Goal: Information Seeking & Learning: Learn about a topic

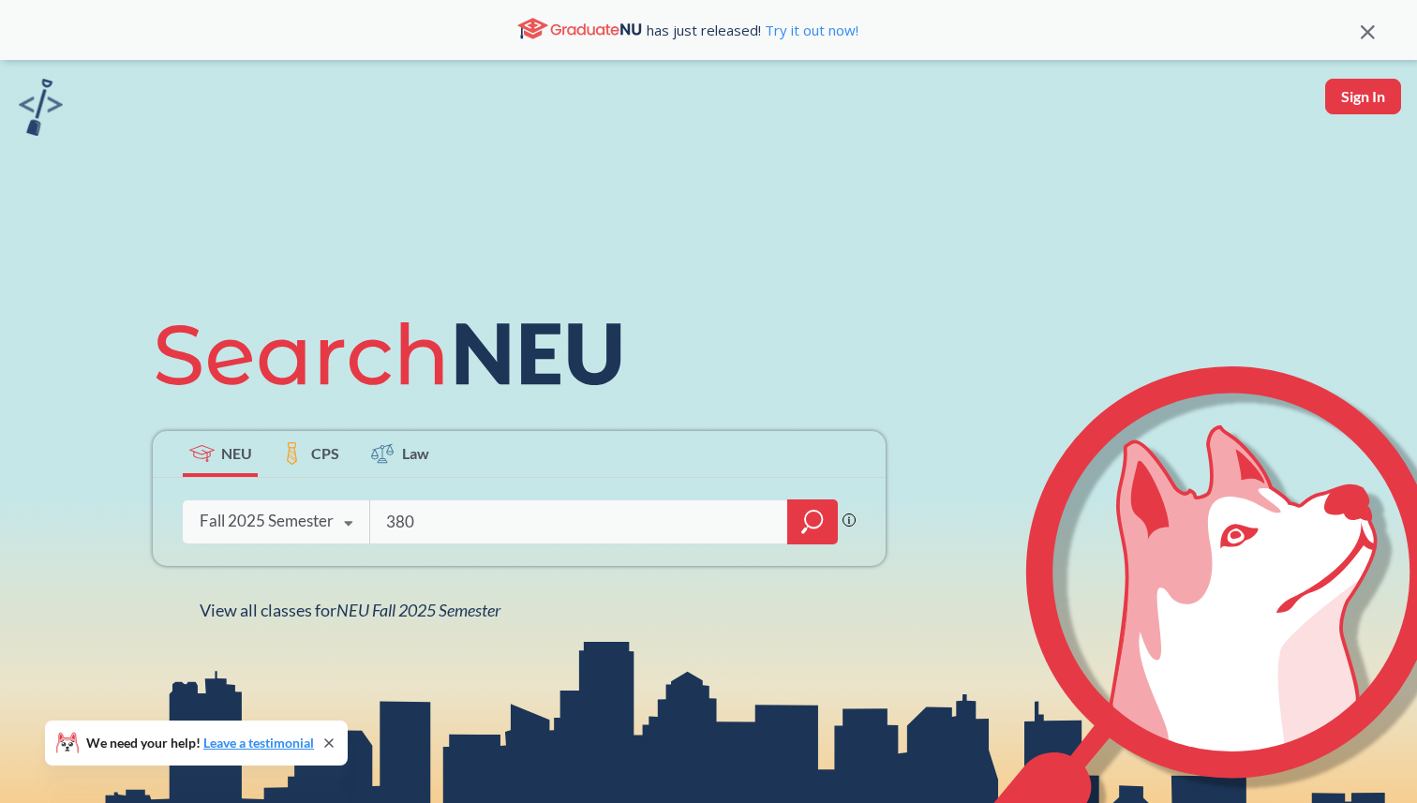
type input "3800"
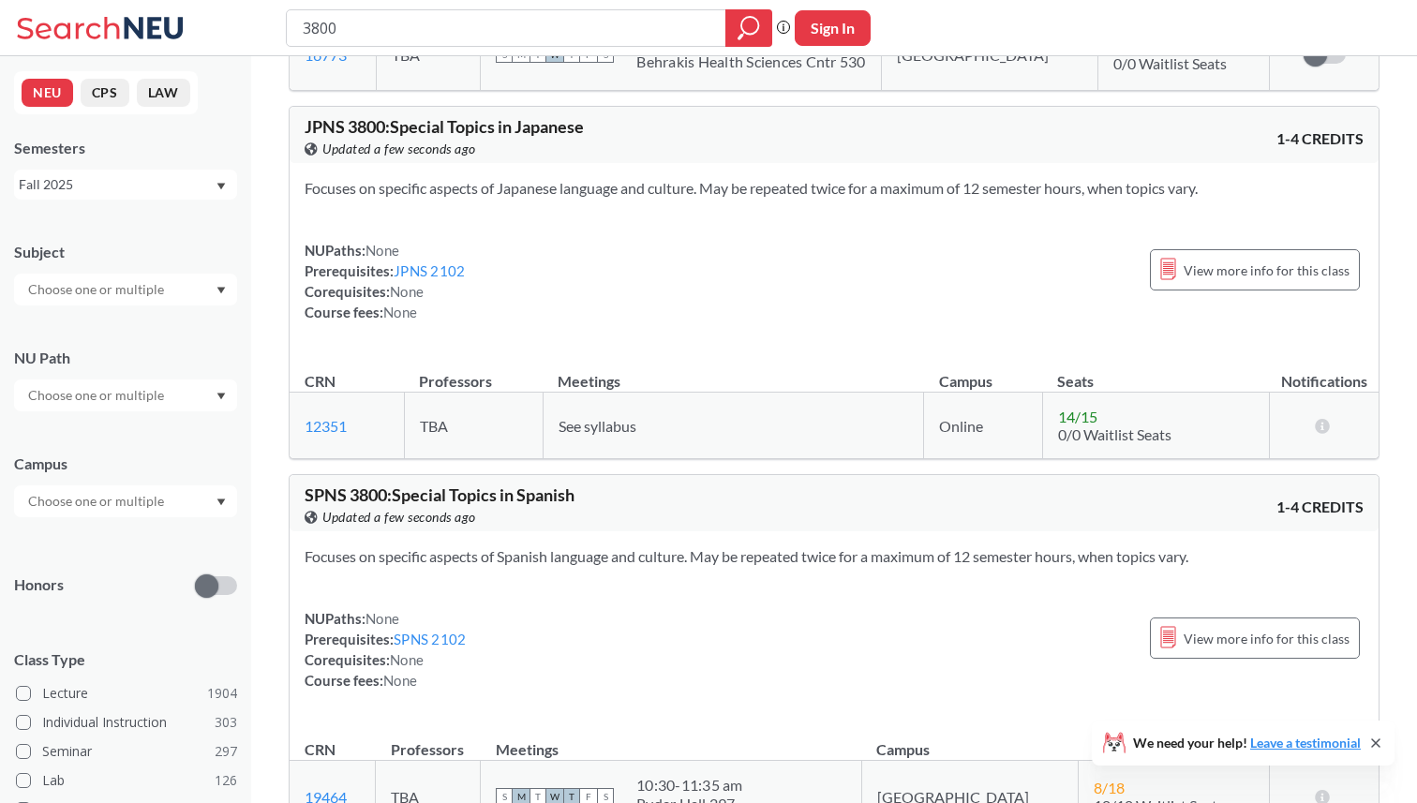
scroll to position [432, 0]
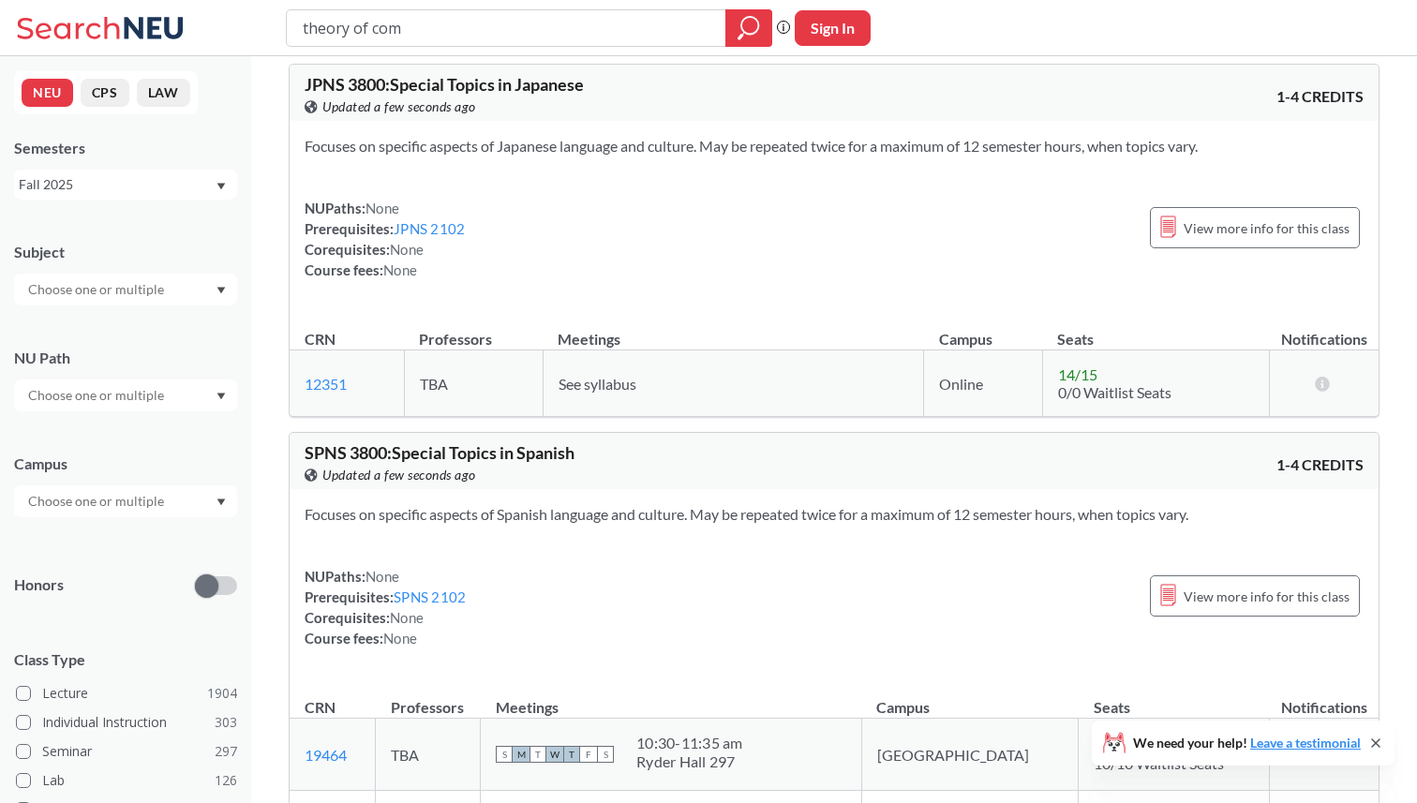
type input "theory of comp"
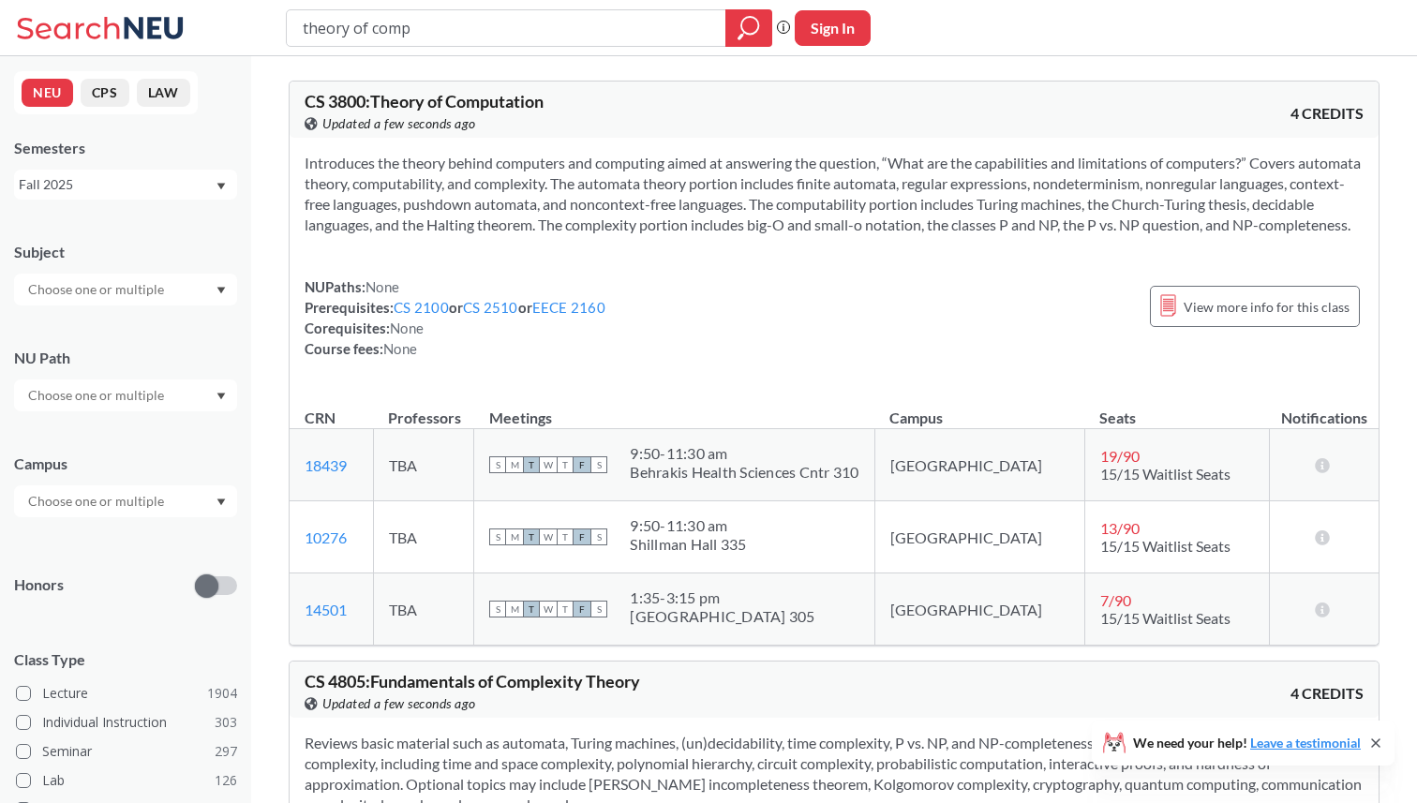
scroll to position [38, 0]
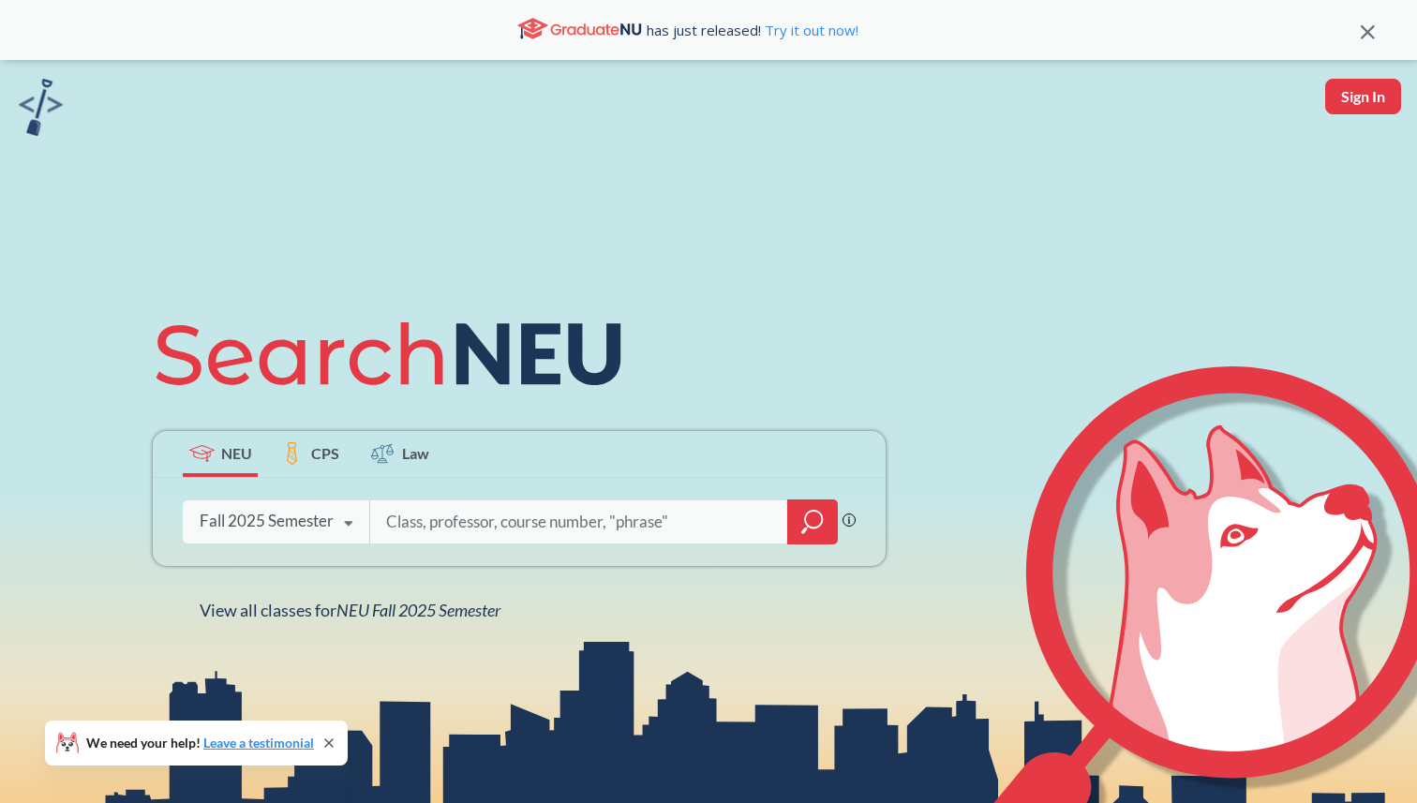
click at [440, 511] on input "search" at bounding box center [579, 521] width 390 height 39
type input "ai"
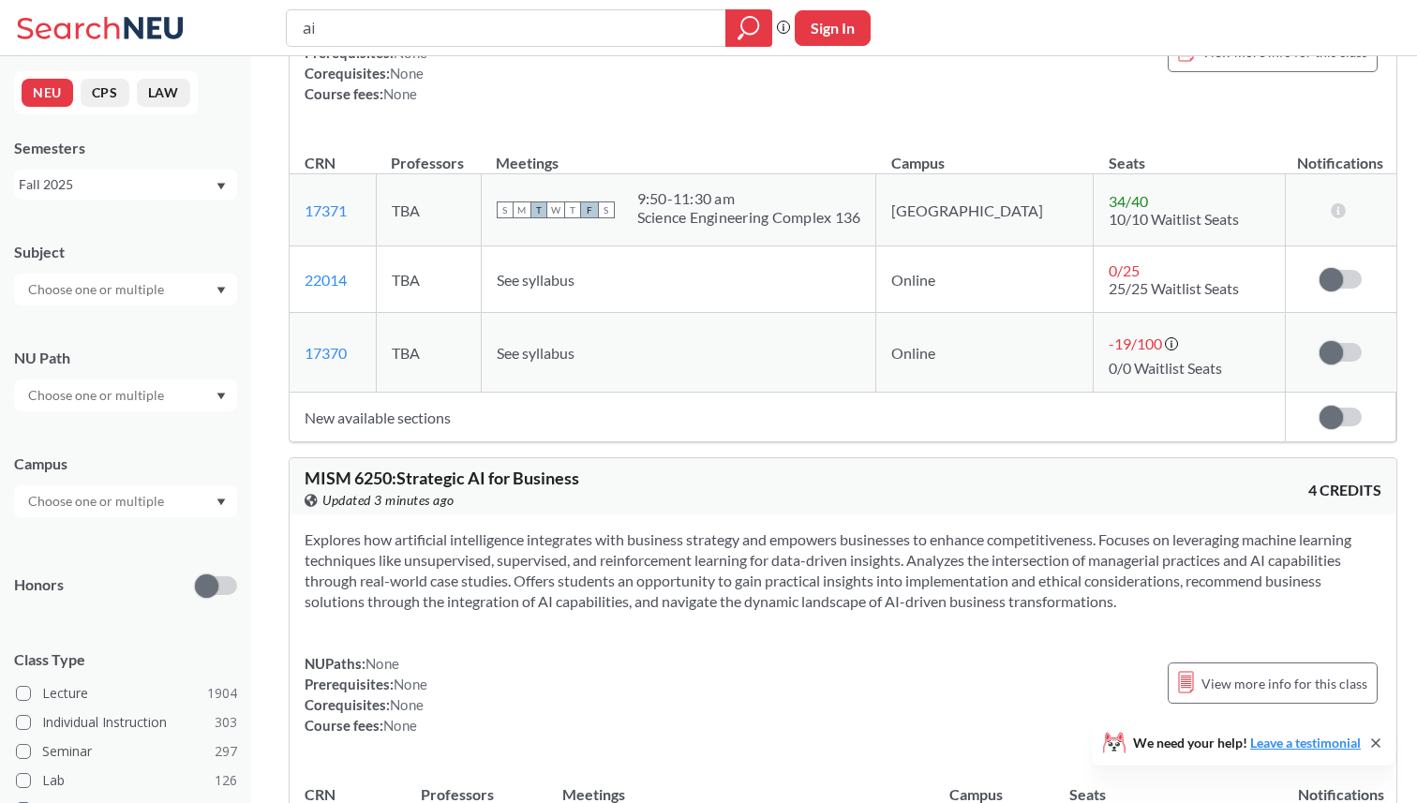
scroll to position [451, 0]
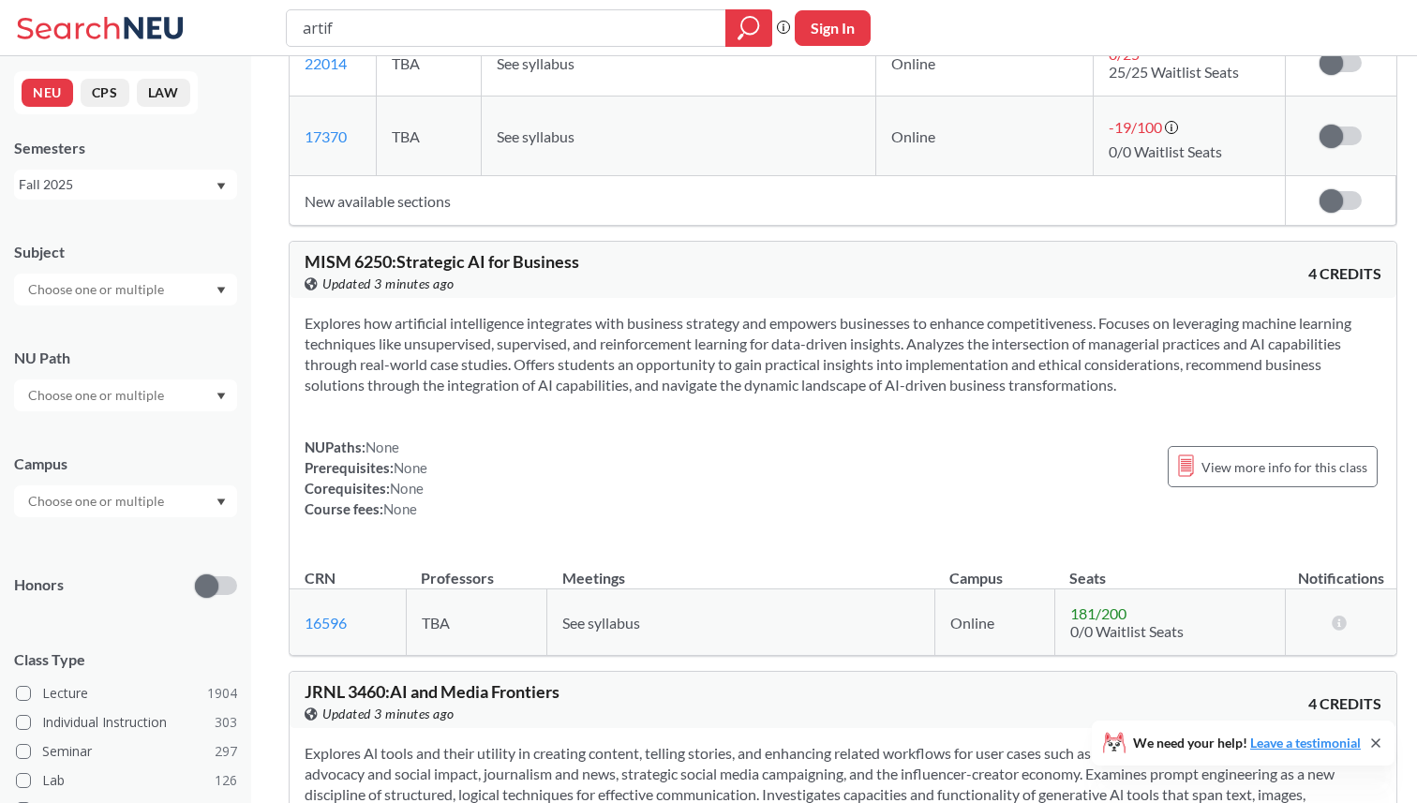
type input "artifi"
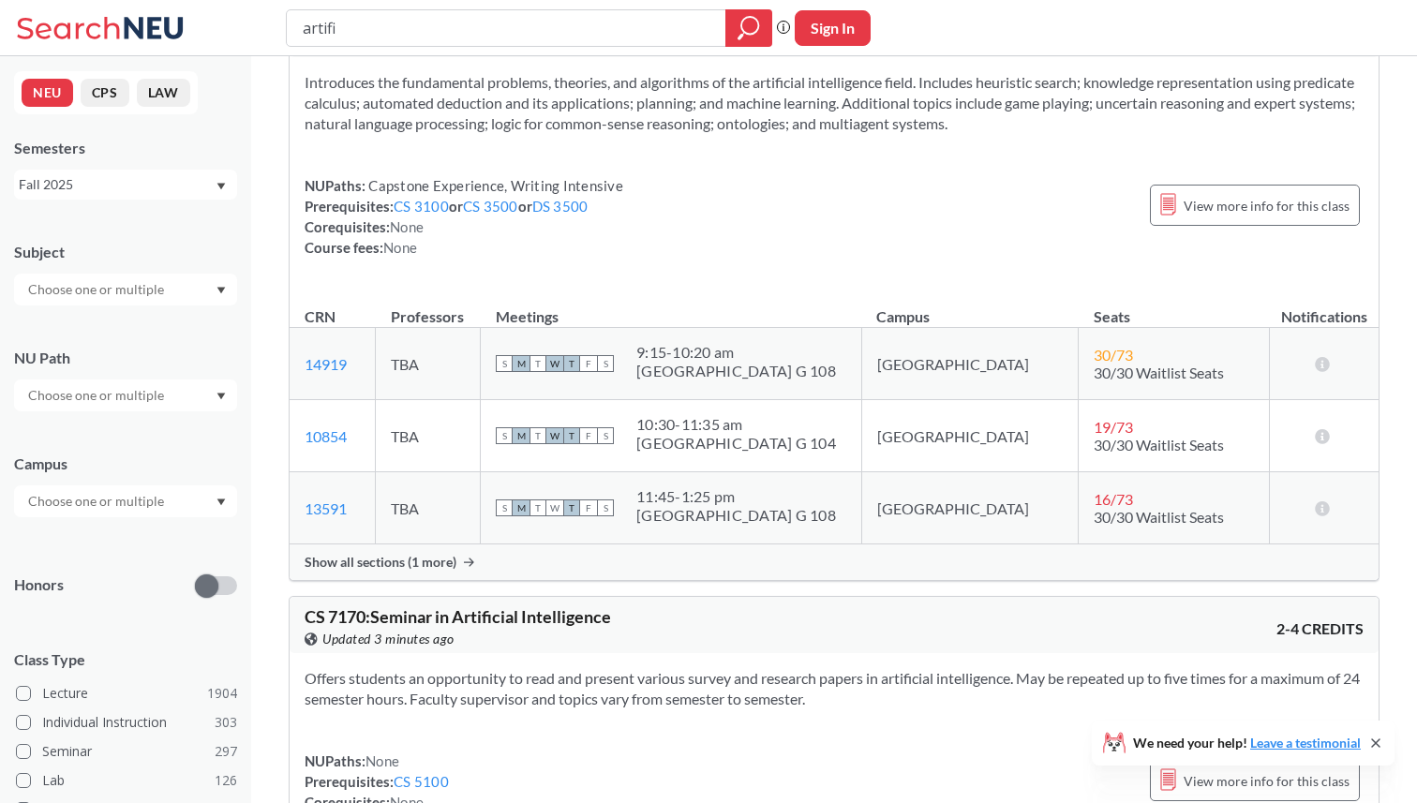
scroll to position [133, 0]
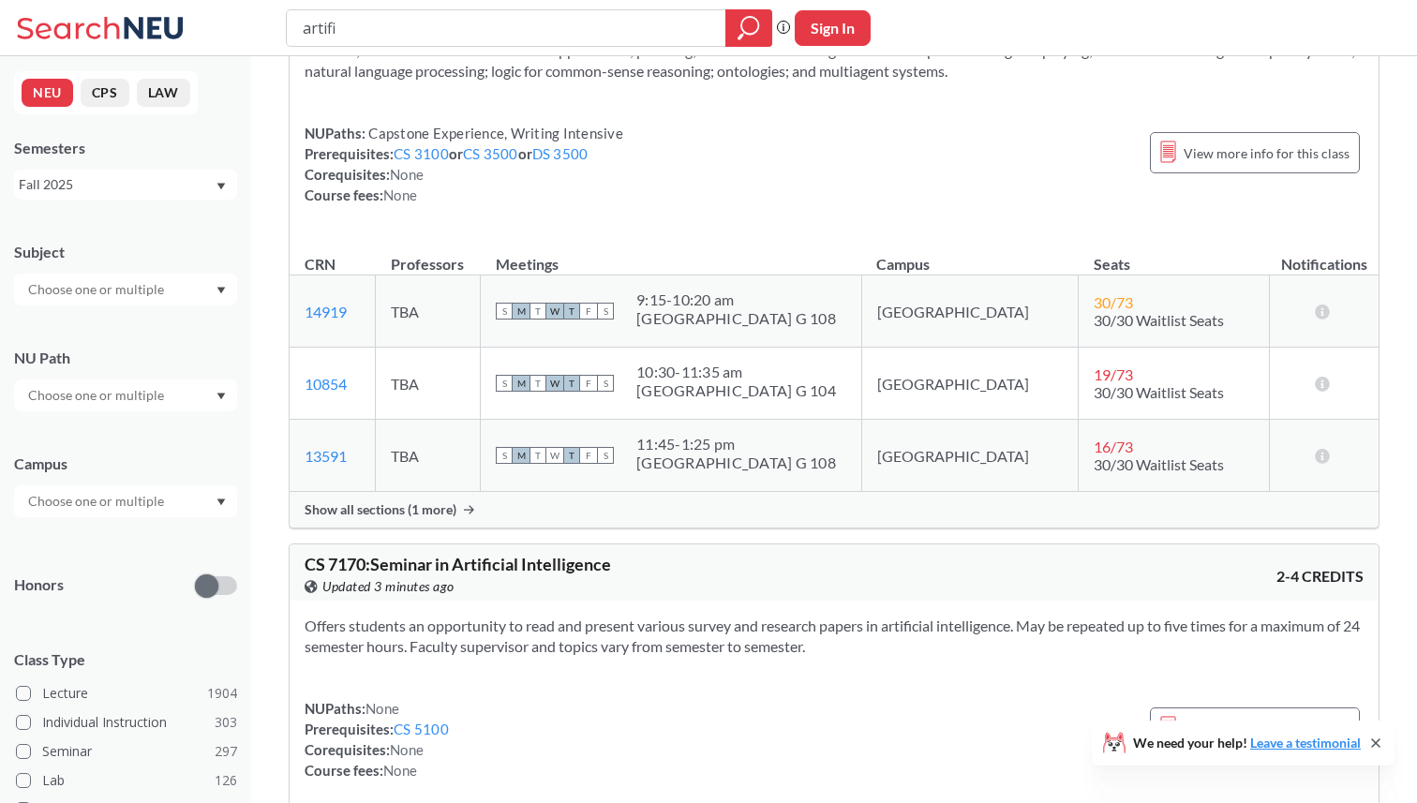
click at [419, 511] on span "Show all sections (1 more)" at bounding box center [381, 510] width 152 height 17
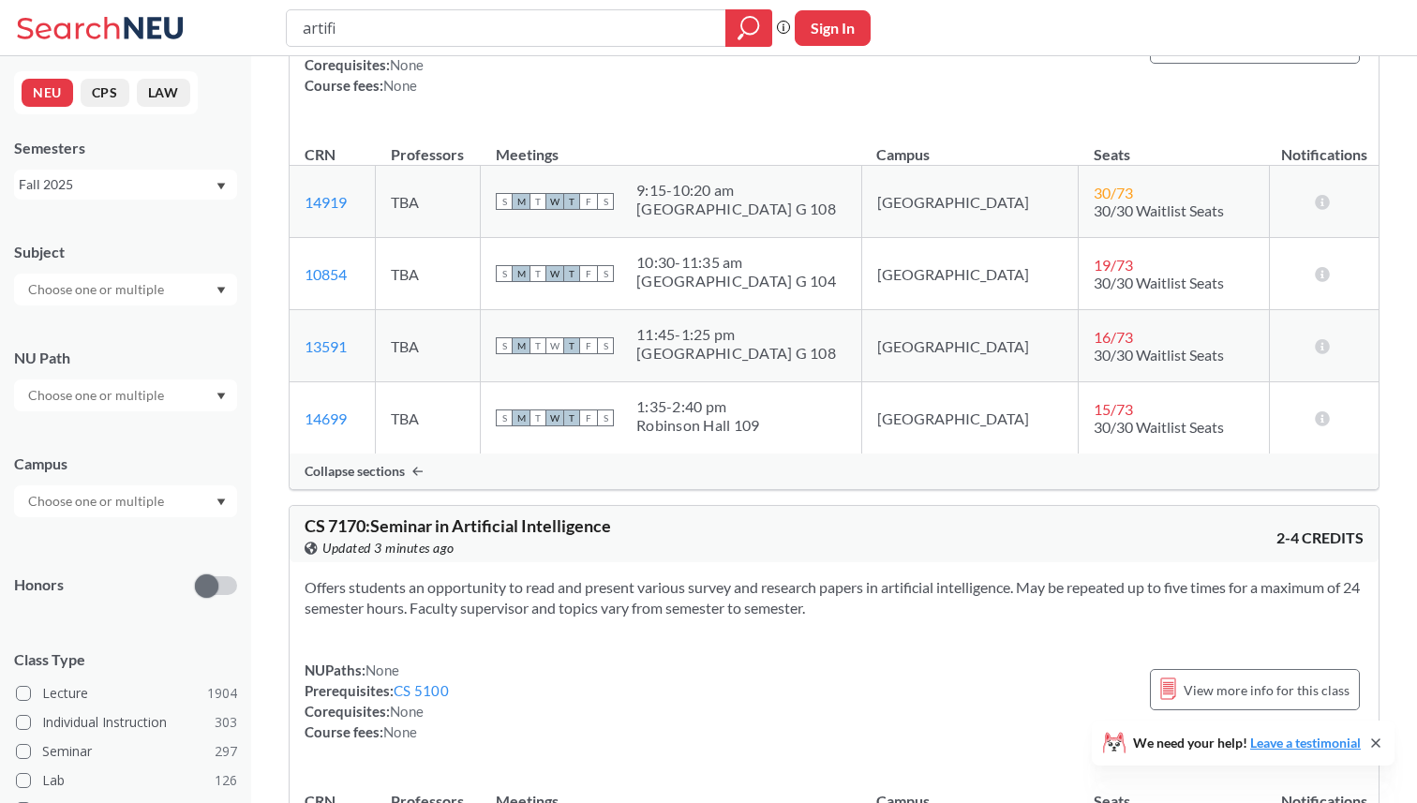
scroll to position [275, 0]
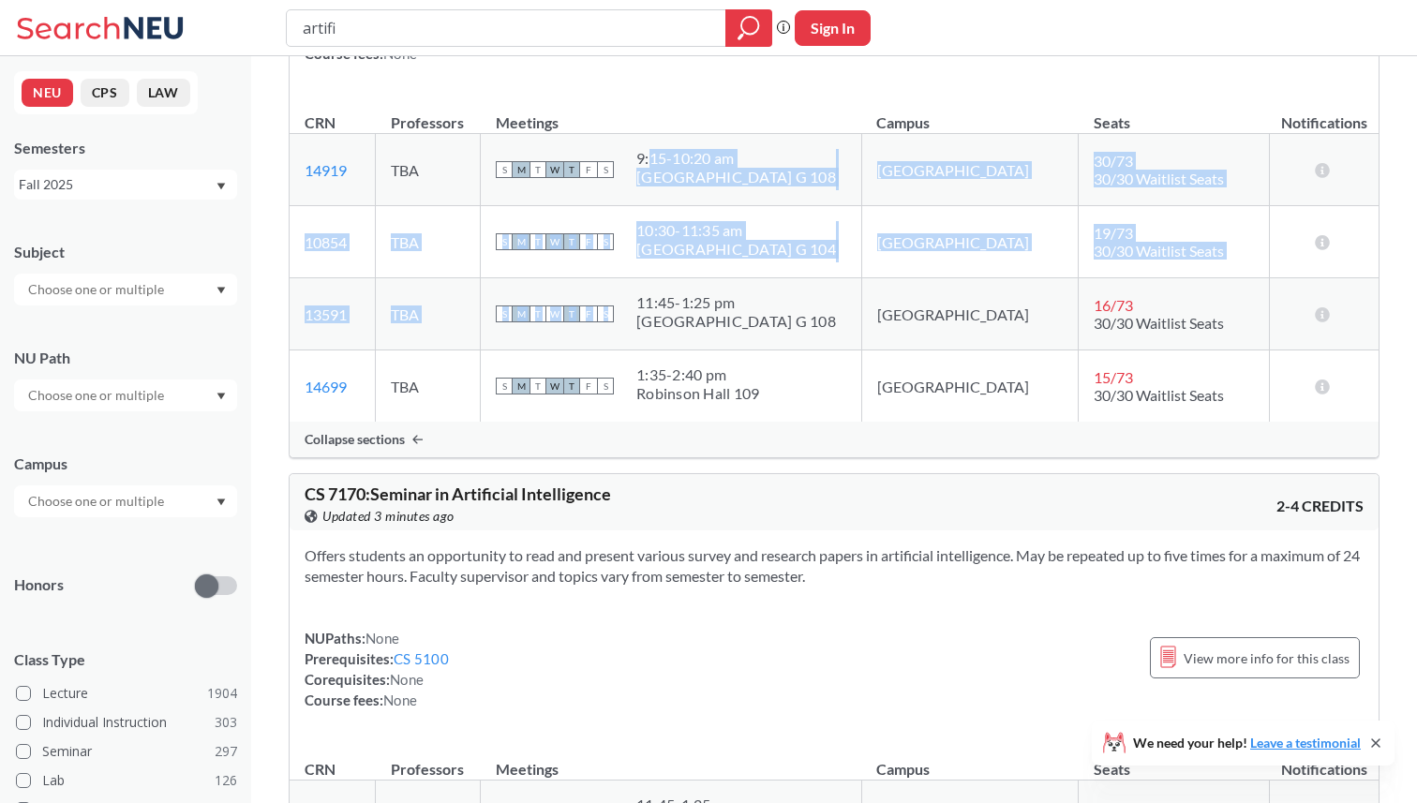
drag, startPoint x: 701, startPoint y: 158, endPoint x: 705, endPoint y: 322, distance: 164.1
click at [705, 322] on tbody "14919 View this section on Banner. TBA S M T W T F S 9:15 - 10:20 am [GEOGRAPHI…" at bounding box center [834, 278] width 1089 height 289
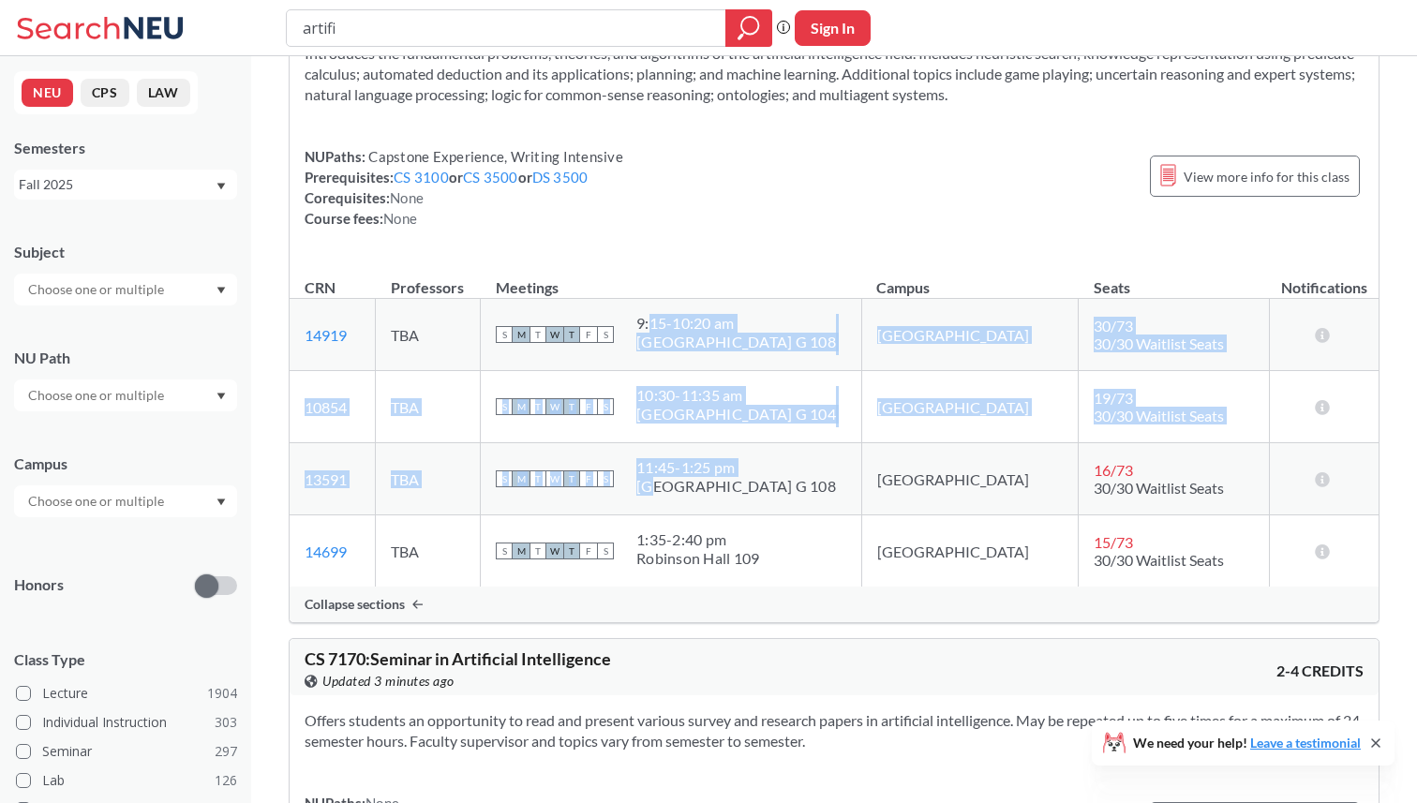
scroll to position [0, 0]
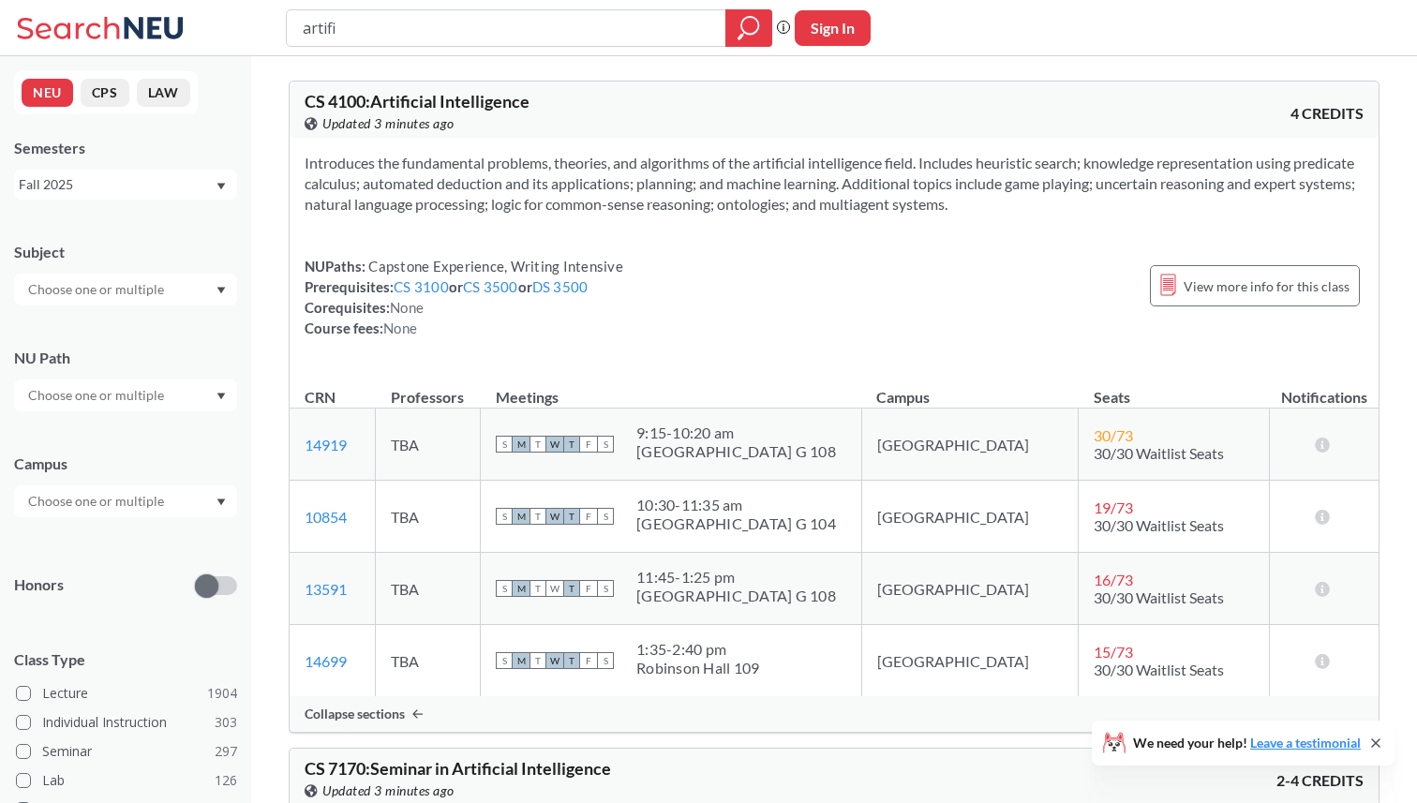
click at [336, 100] on span "CS 4100 : Artificial Intelligence" at bounding box center [417, 101] width 225 height 21
copy span "4100"
click at [1019, 167] on section "Introduces the fundamental problems, theories, and algorithms of the artificial…" at bounding box center [834, 184] width 1059 height 62
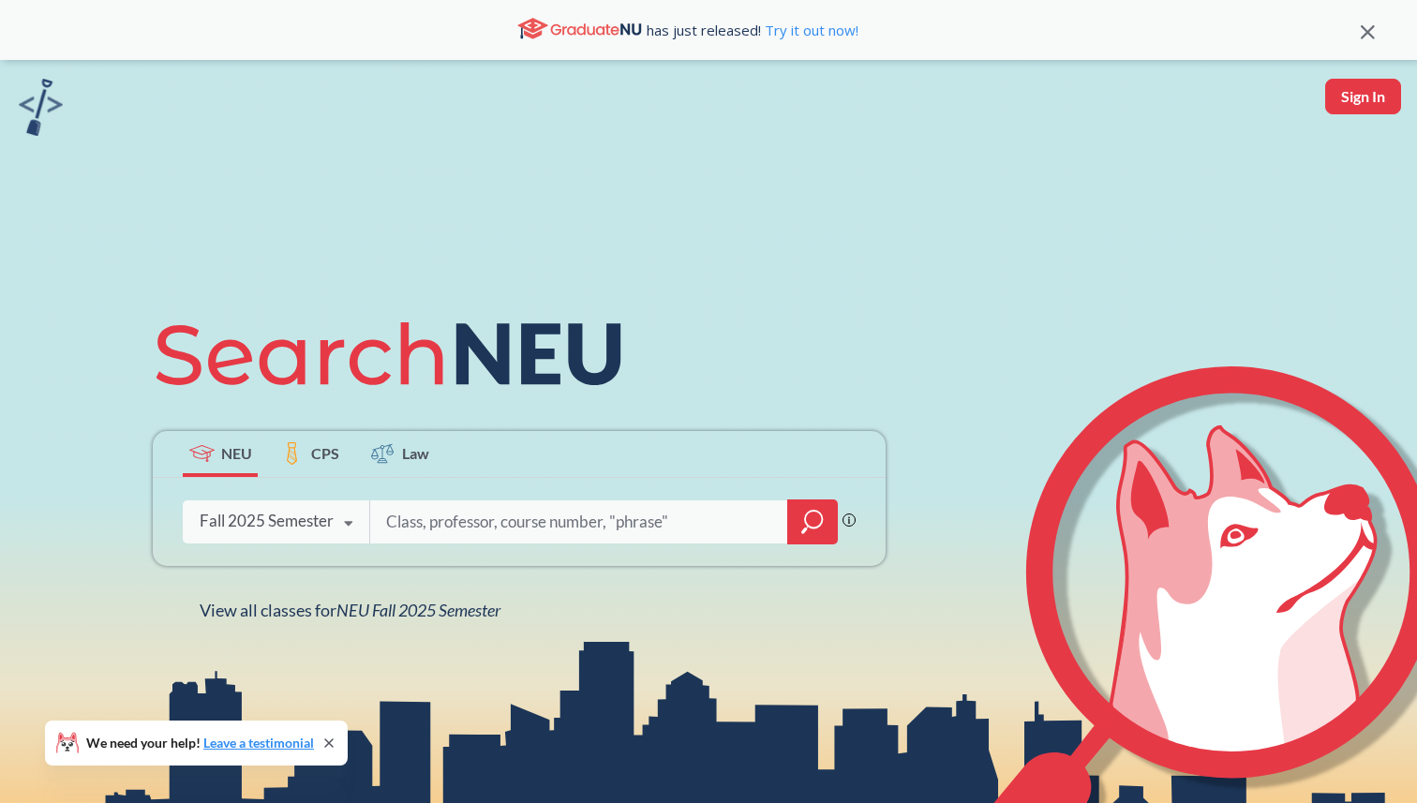
click at [318, 530] on div "Fall 2025 Semester" at bounding box center [267, 521] width 134 height 21
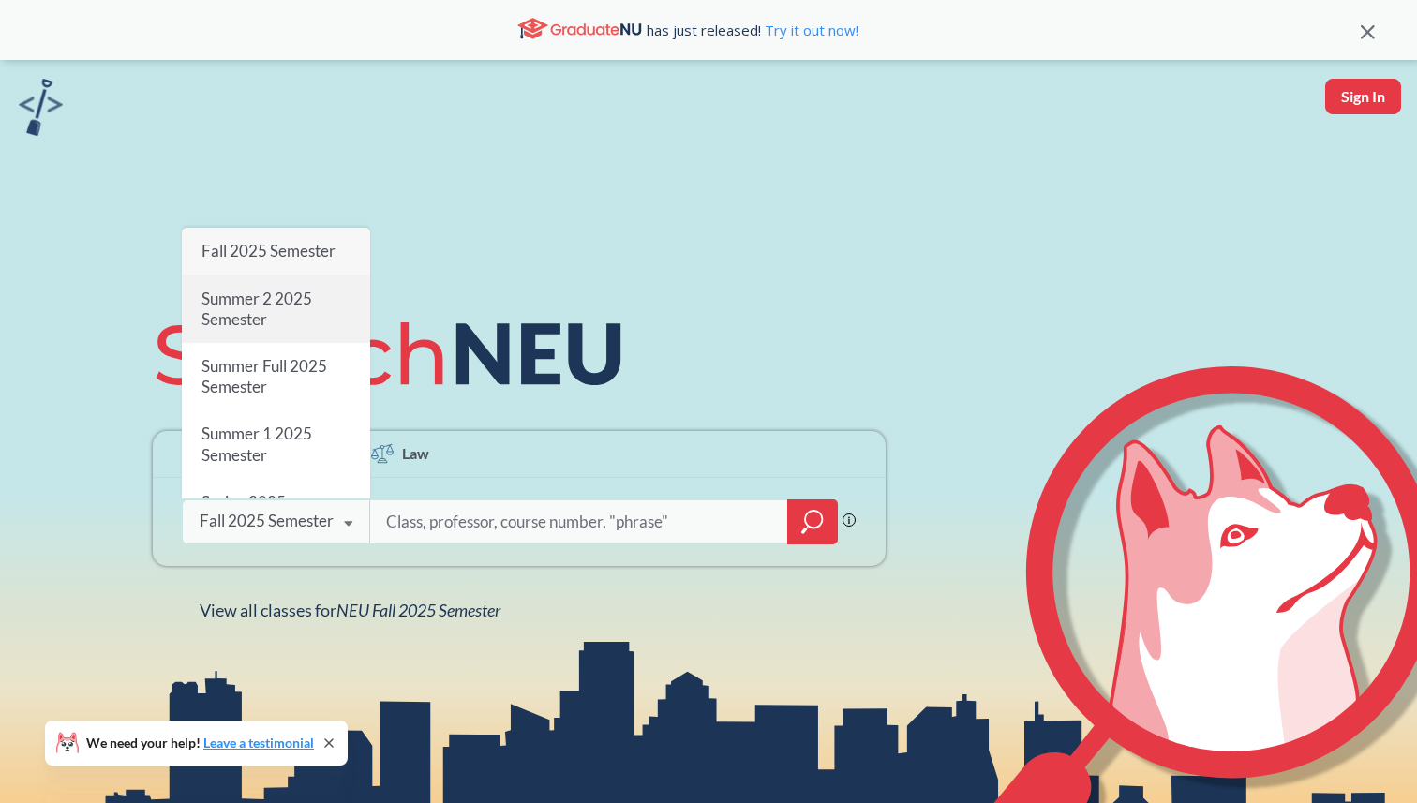
click at [272, 314] on div "Summer 2 2025 Semester" at bounding box center [276, 308] width 188 height 67
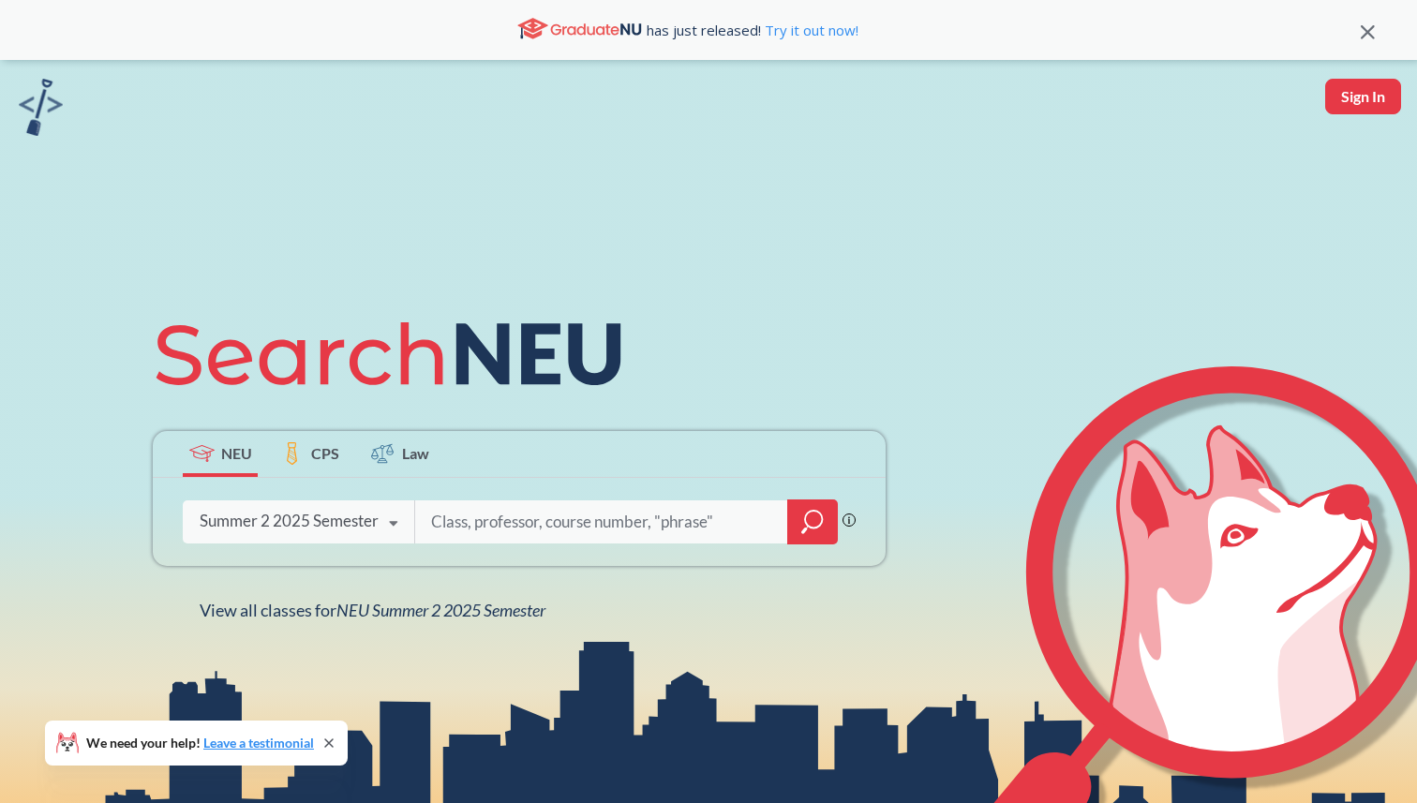
click at [491, 518] on input "search" at bounding box center [601, 521] width 345 height 39
type input "artifi"
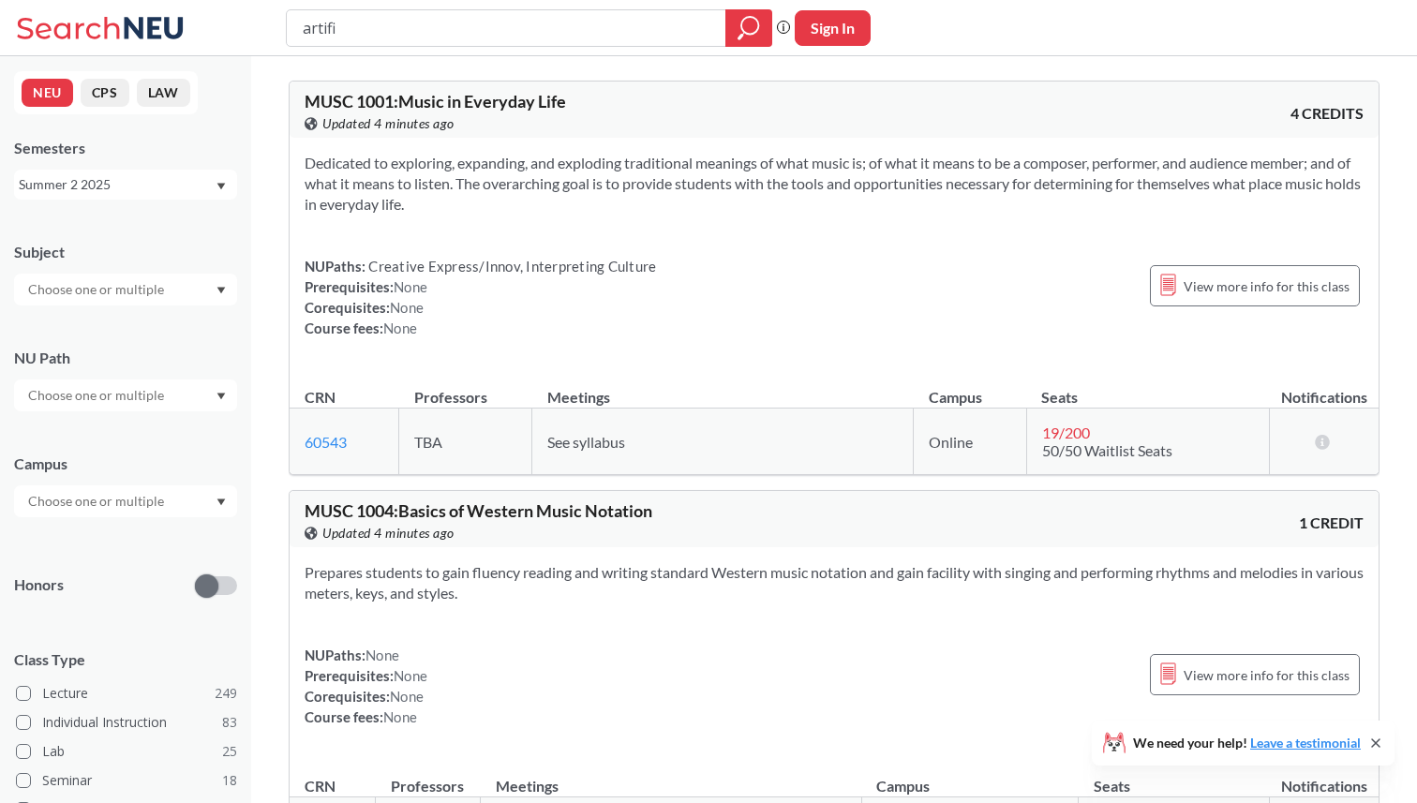
click at [163, 183] on div "Summer 2 2025" at bounding box center [117, 184] width 196 height 21
click at [126, 295] on span "Summer Full 2025" at bounding box center [79, 304] width 111 height 21
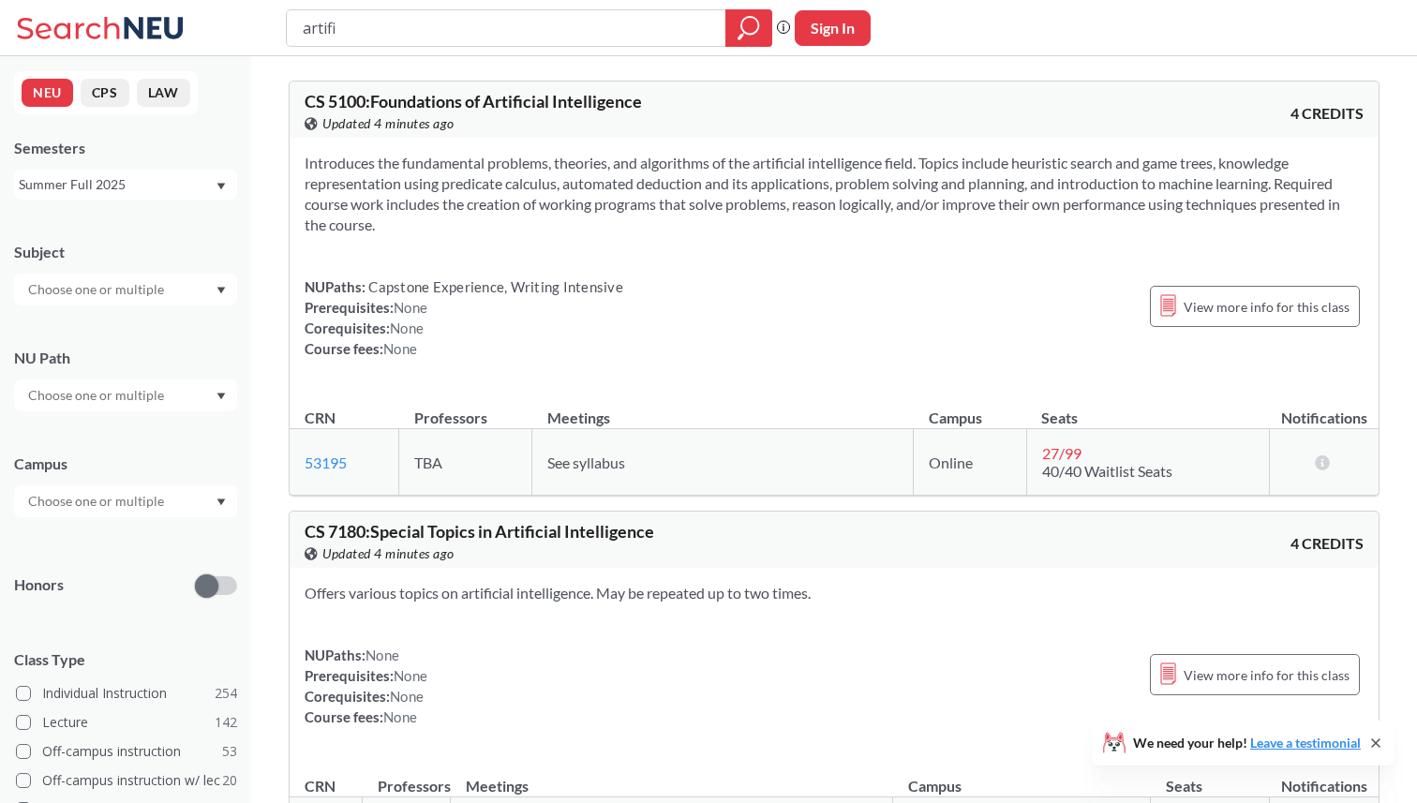
click at [172, 179] on div "Summer Full 2025" at bounding box center [117, 184] width 196 height 21
click at [123, 293] on div "Summer 1 2025" at bounding box center [130, 301] width 212 height 21
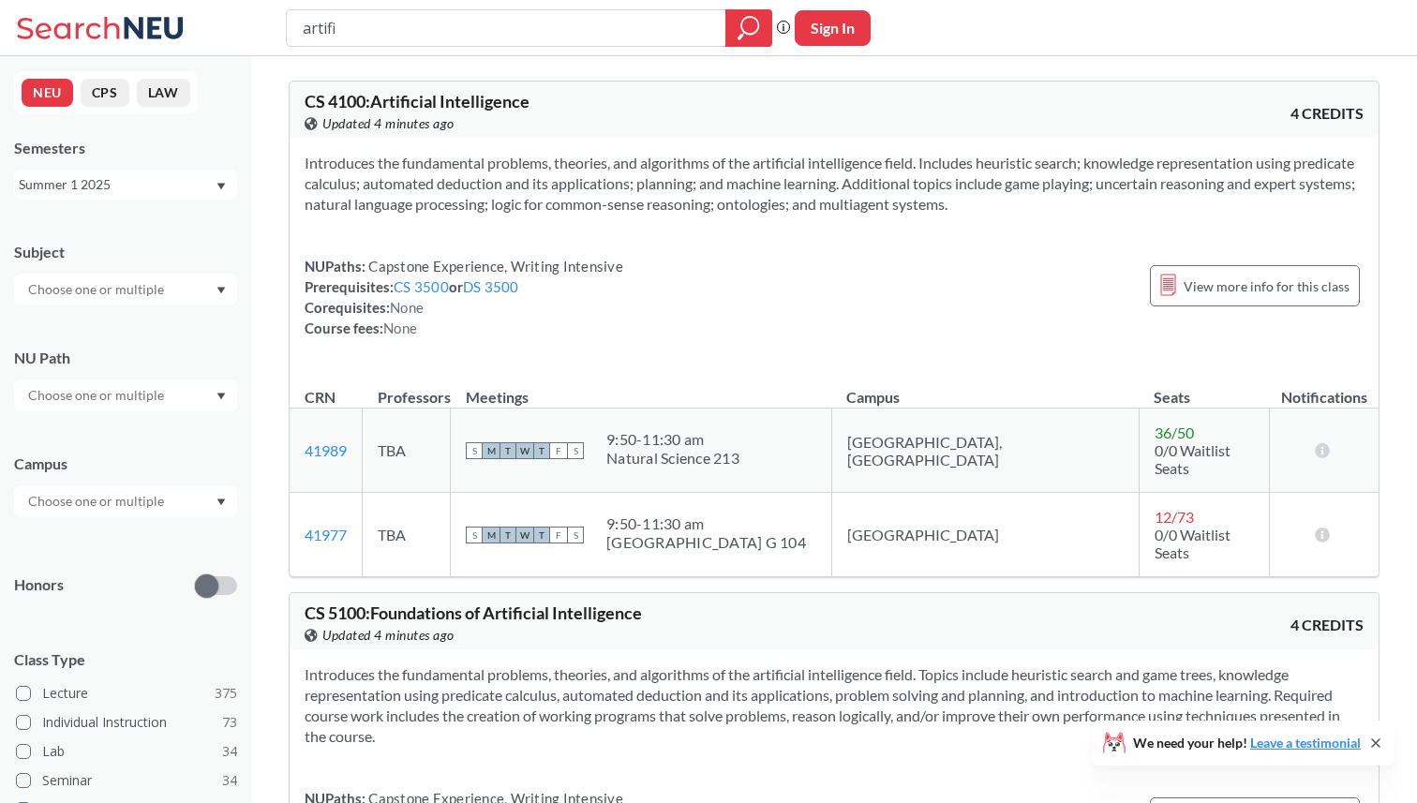
click at [339, 100] on span "CS 4100 : Artificial Intelligence" at bounding box center [417, 101] width 225 height 21
copy span "4100"
copy span "Artificial Intelligence"
drag, startPoint x: 543, startPoint y: 101, endPoint x: 378, endPoint y: 101, distance: 165.0
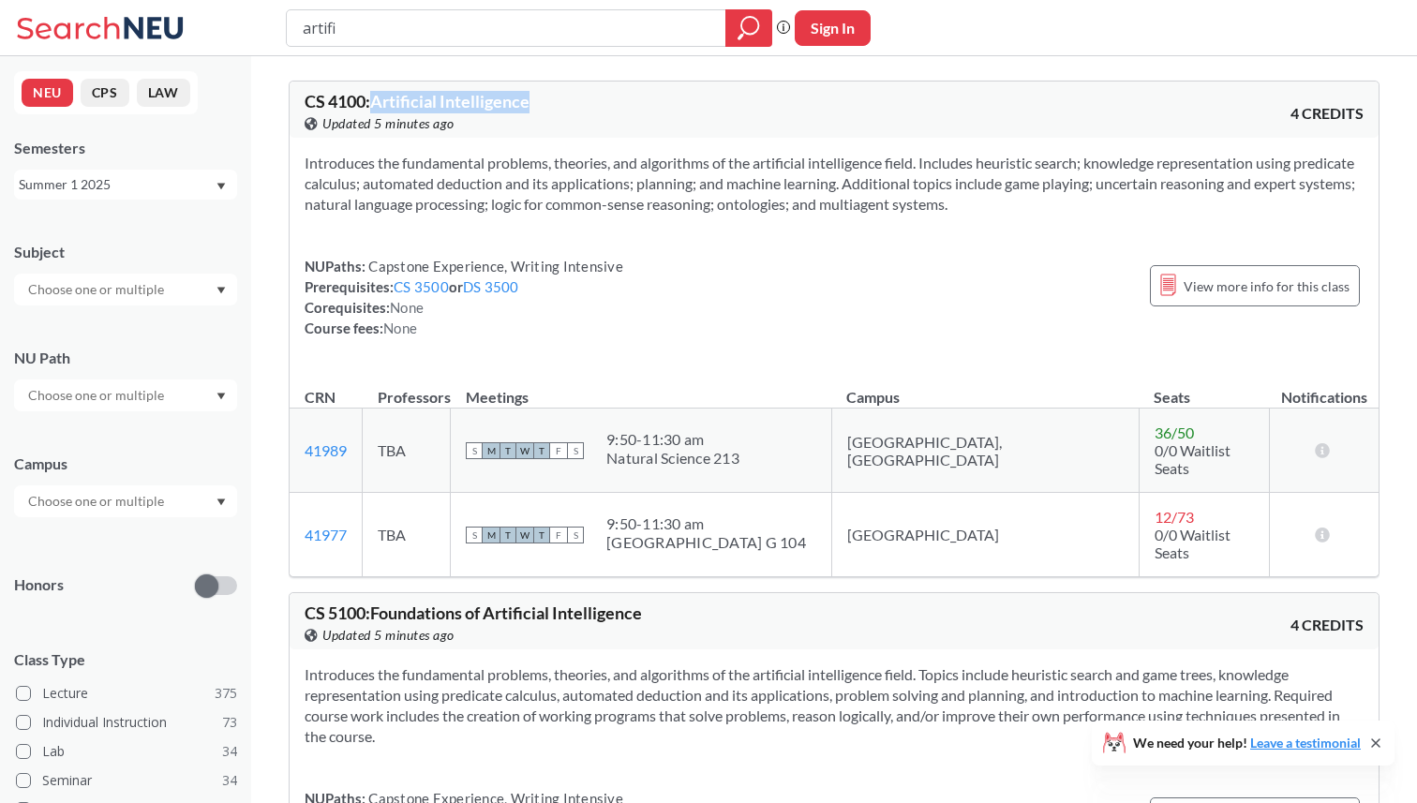
click at [378, 101] on div "CS 4100 : Artificial Intelligence View this course on Banner. Updated 5 minutes…" at bounding box center [570, 113] width 530 height 41
click at [917, 255] on div "Introduces the fundamental problems, theories, and algorithms of the artificial…" at bounding box center [834, 253] width 1089 height 231
